Goal: Check status: Check status

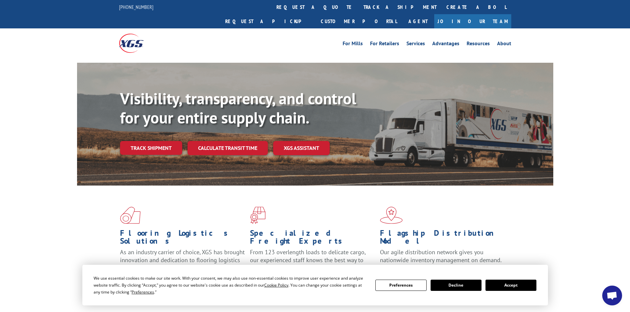
click at [508, 286] on button "Accept" at bounding box center [510, 285] width 51 height 11
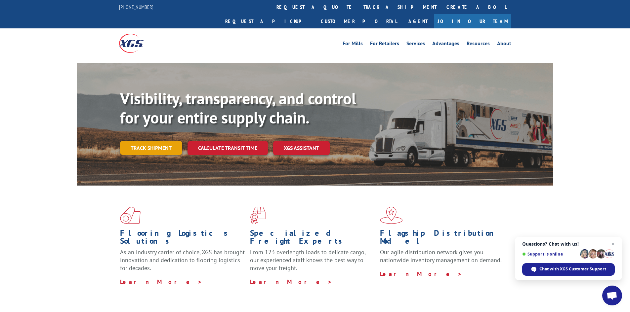
click at [145, 141] on link "Track shipment" at bounding box center [151, 148] width 62 height 14
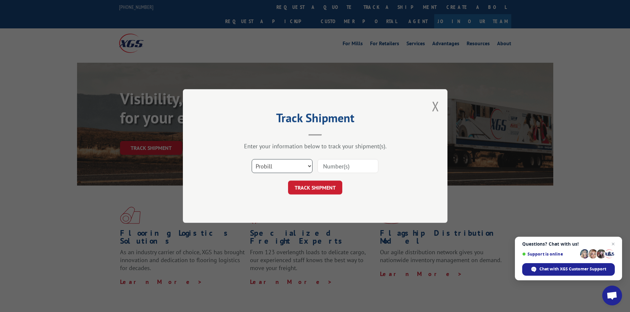
click at [286, 165] on select "Select category... Probill BOL PO" at bounding box center [282, 166] width 61 height 14
select select "bol"
click at [252, 159] on select "Select category... Probill BOL PO" at bounding box center [282, 166] width 61 height 14
click at [335, 168] on input at bounding box center [347, 166] width 61 height 14
paste input "6017440"
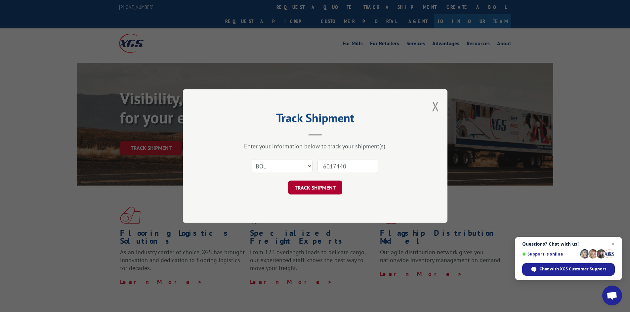
type input "6017440"
click at [313, 184] on button "TRACK SHIPMENT" at bounding box center [315, 188] width 54 height 14
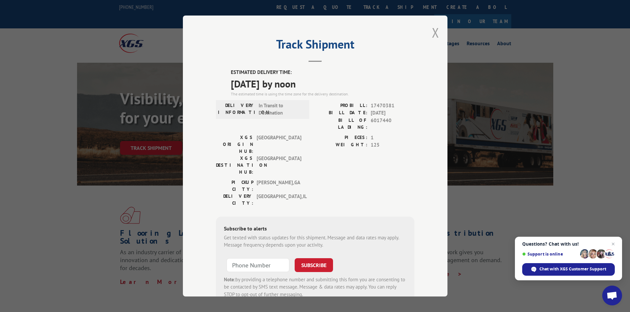
click at [432, 31] on button "Close modal" at bounding box center [435, 33] width 7 height 18
